Goal: Entertainment & Leisure: Consume media (video, audio)

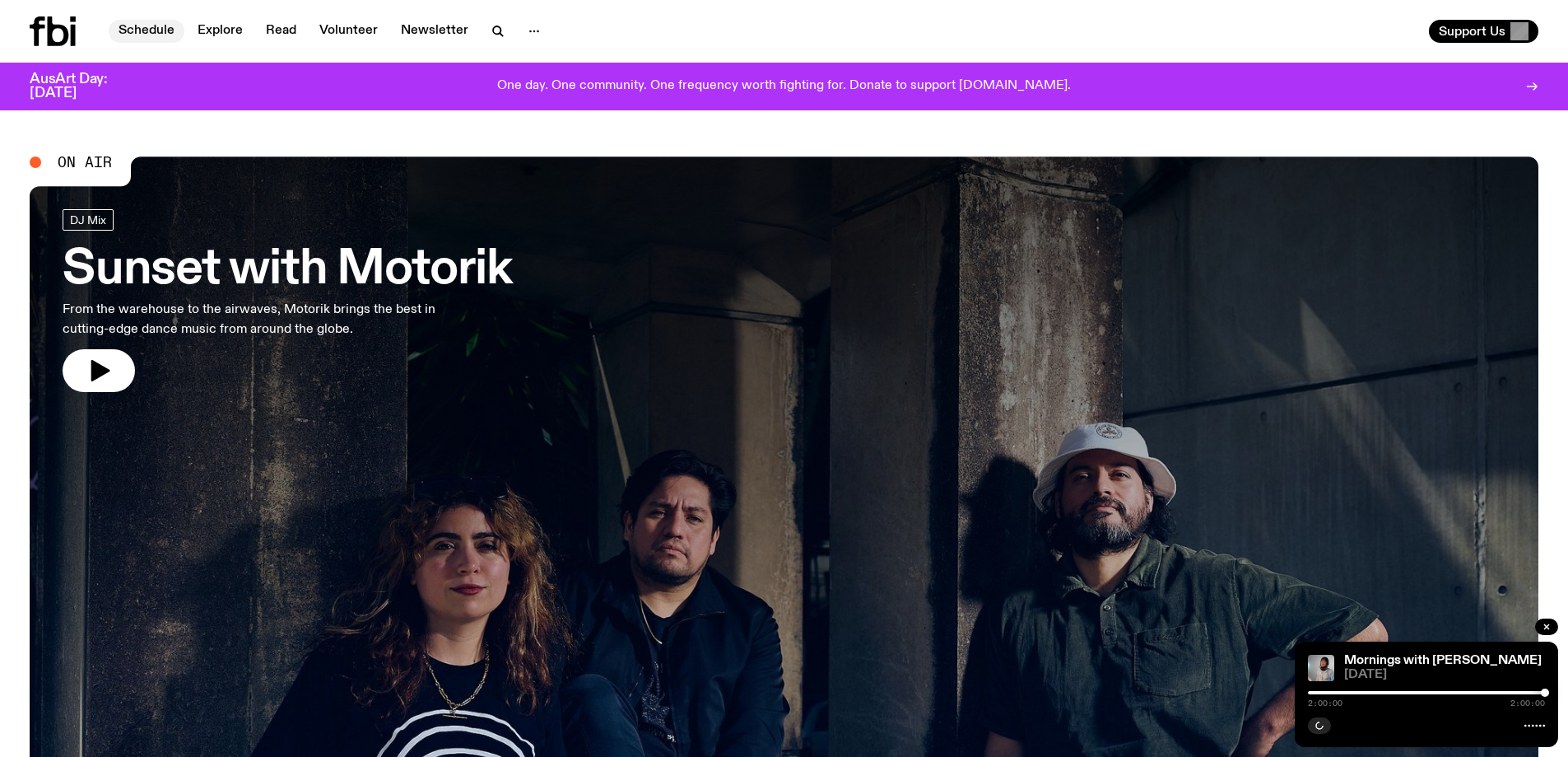
click at [143, 28] on link "Schedule" at bounding box center [146, 32] width 76 height 23
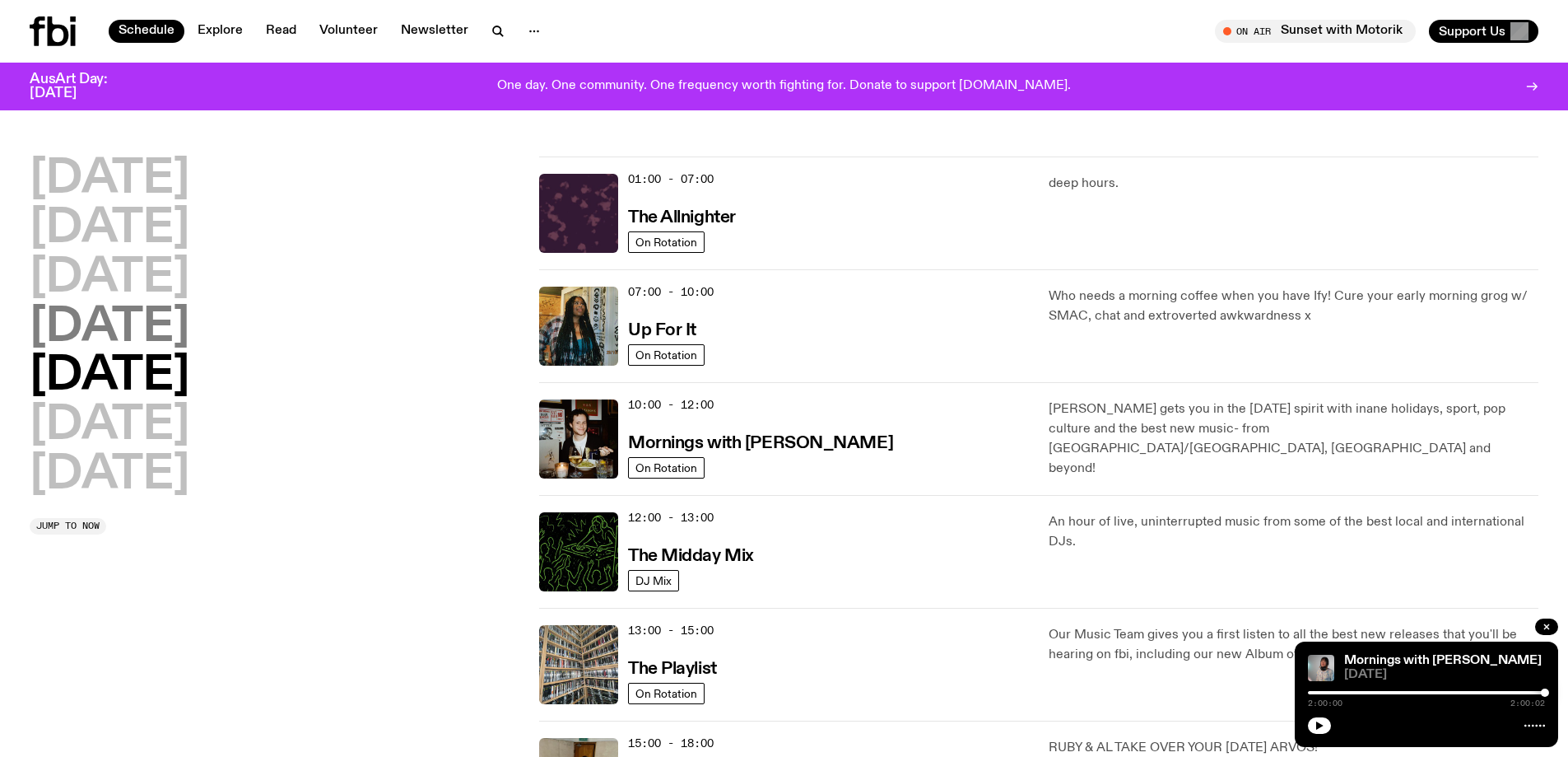
click at [170, 329] on h2 "[DATE]" at bounding box center [110, 327] width 160 height 46
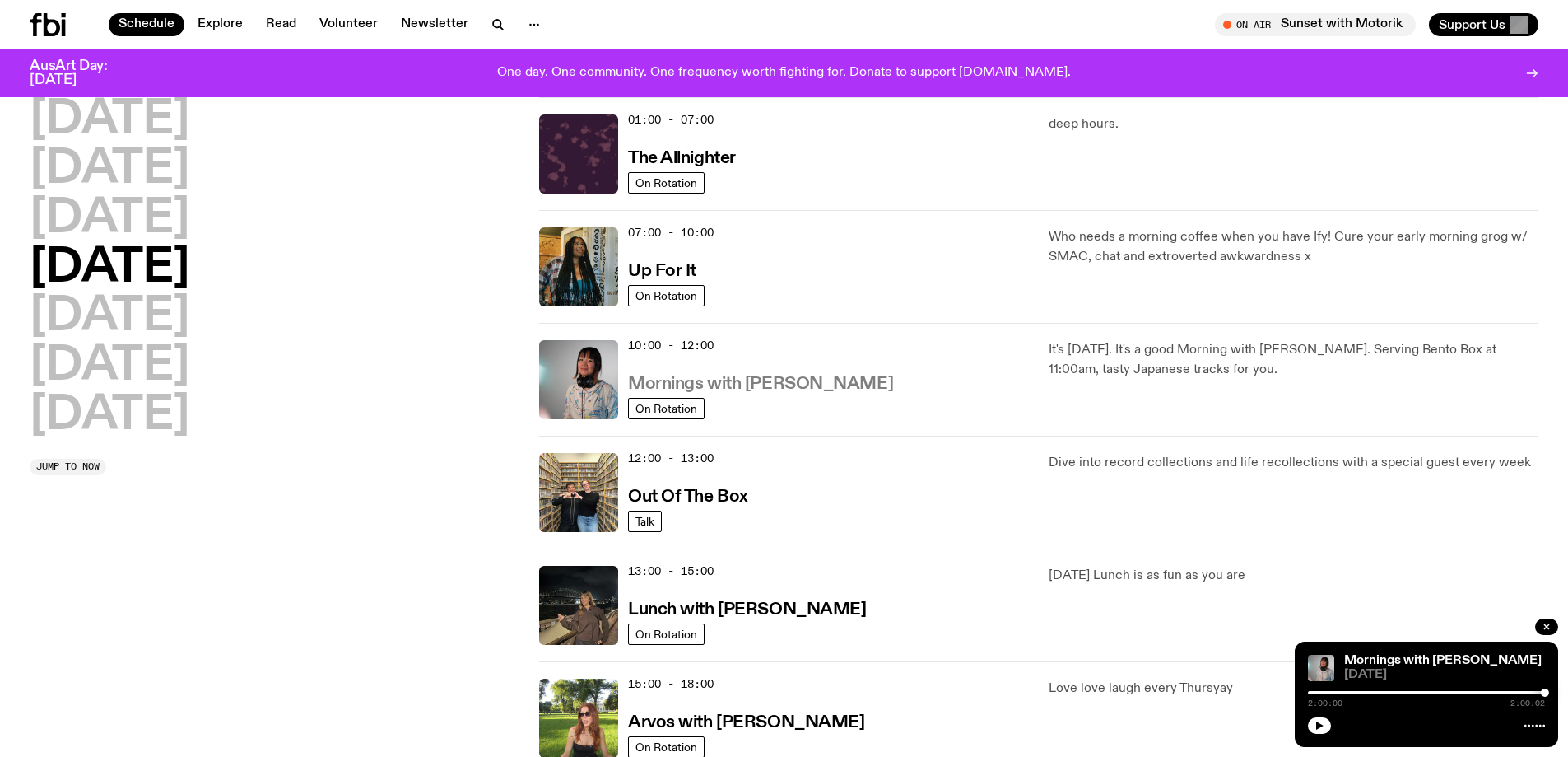
click at [674, 375] on h3 "Mornings with [PERSON_NAME]" at bounding box center [760, 383] width 265 height 17
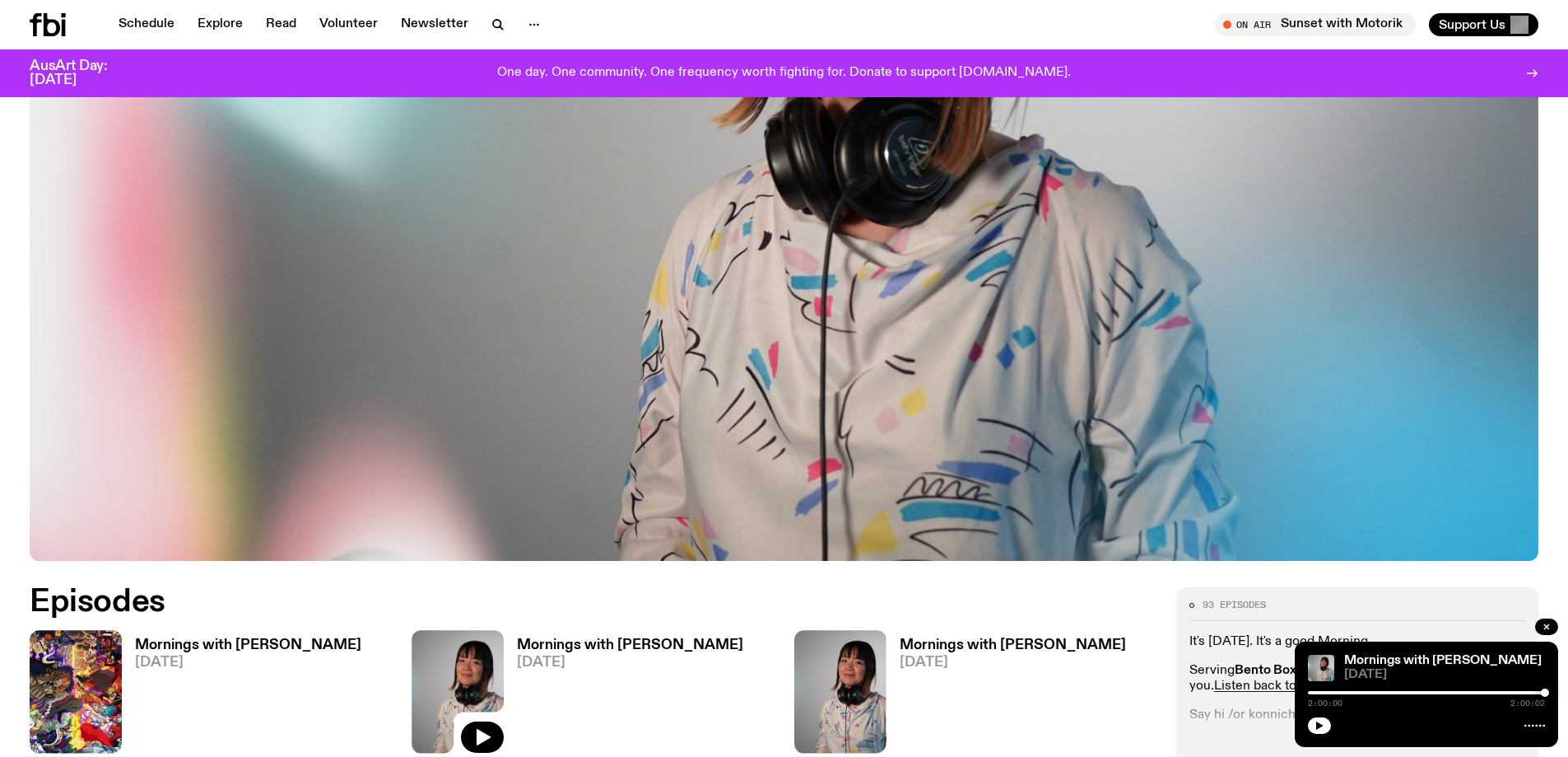
scroll to position [656, 0]
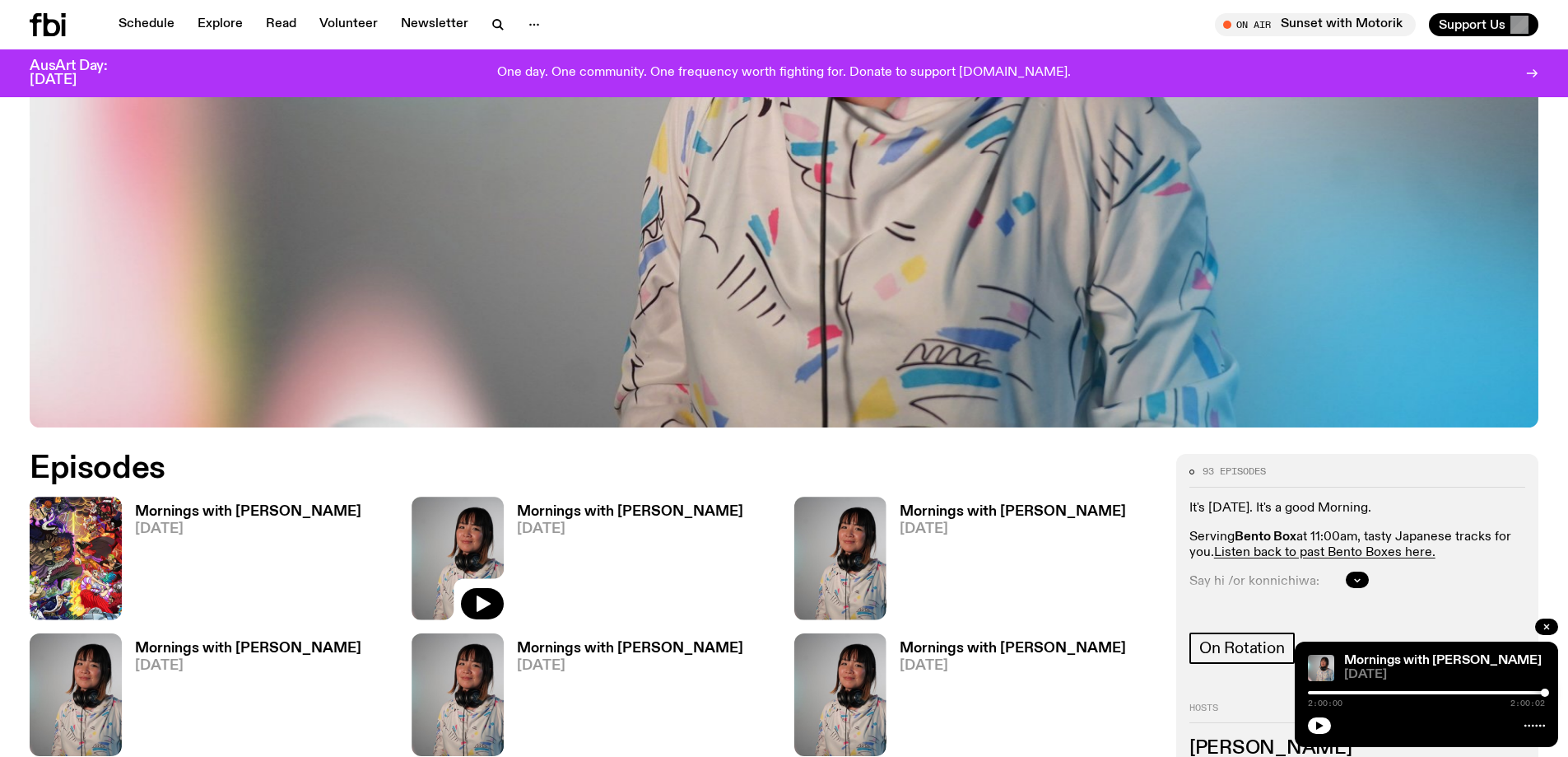
click at [219, 514] on h3 "Mornings with [PERSON_NAME]" at bounding box center [248, 512] width 226 height 14
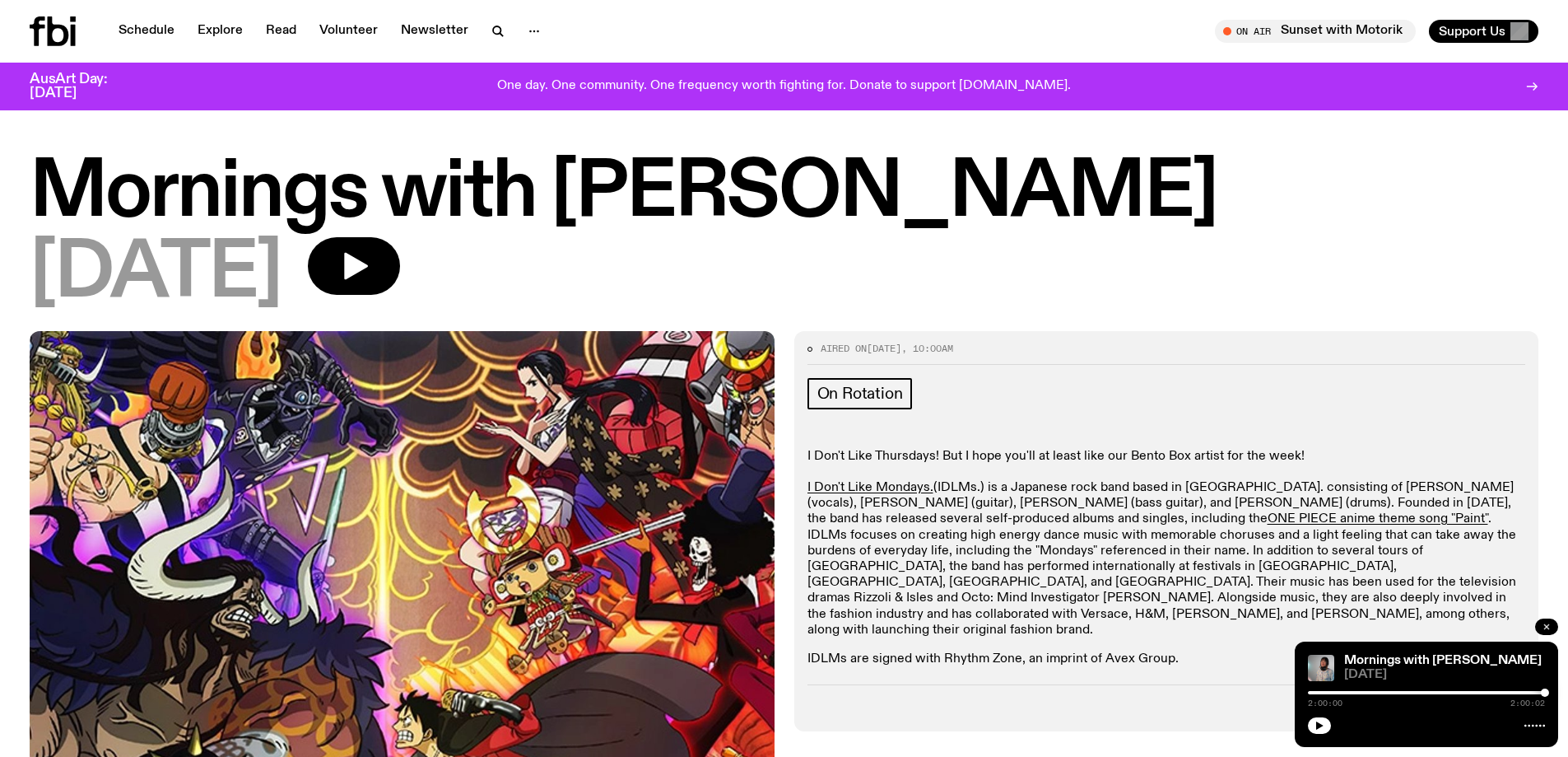
click at [1547, 624] on icon "button" at bounding box center [1546, 626] width 10 height 10
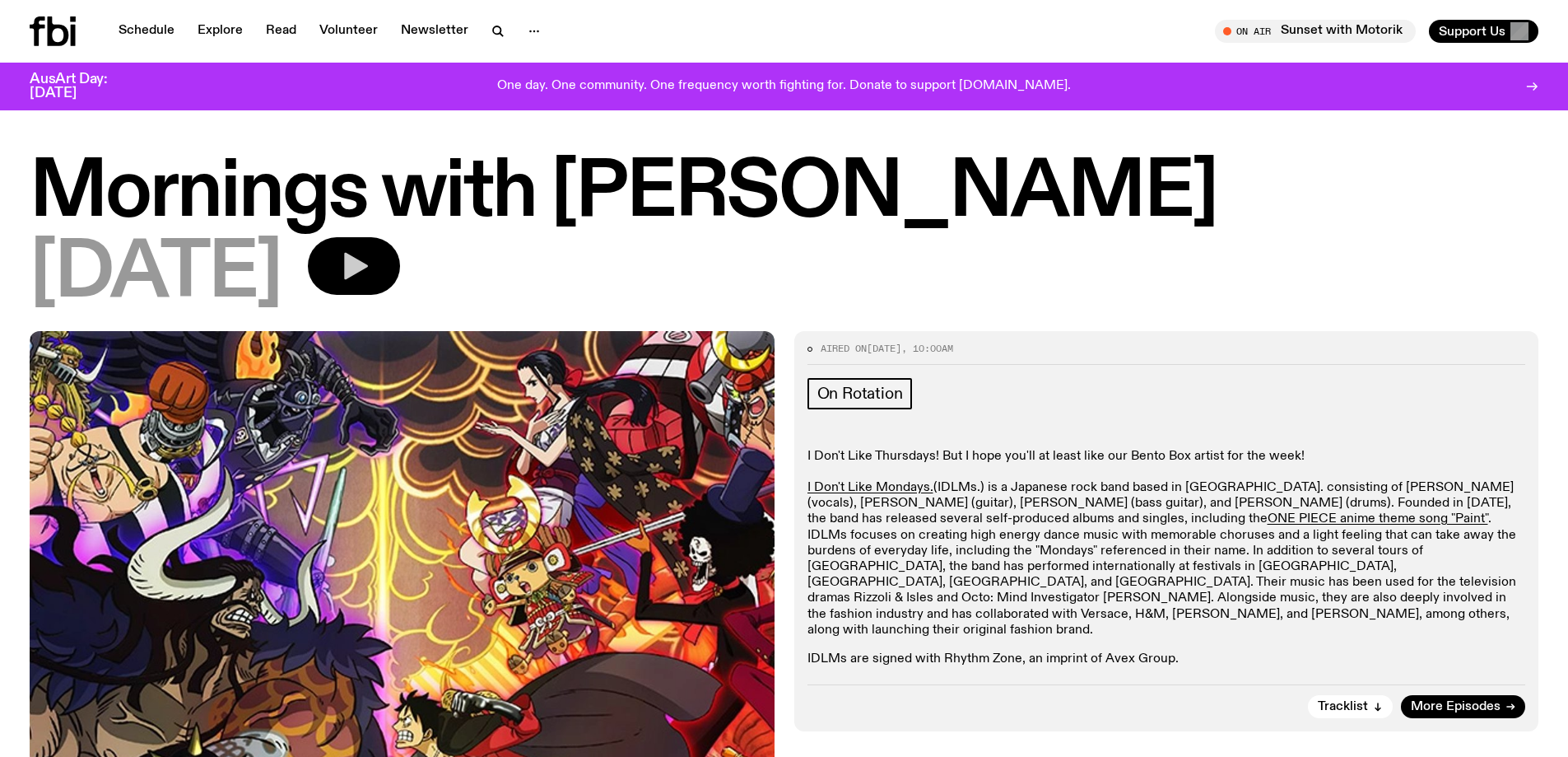
click at [370, 255] on button "button" at bounding box center [353, 265] width 92 height 57
